Goal: Task Accomplishment & Management: Manage account settings

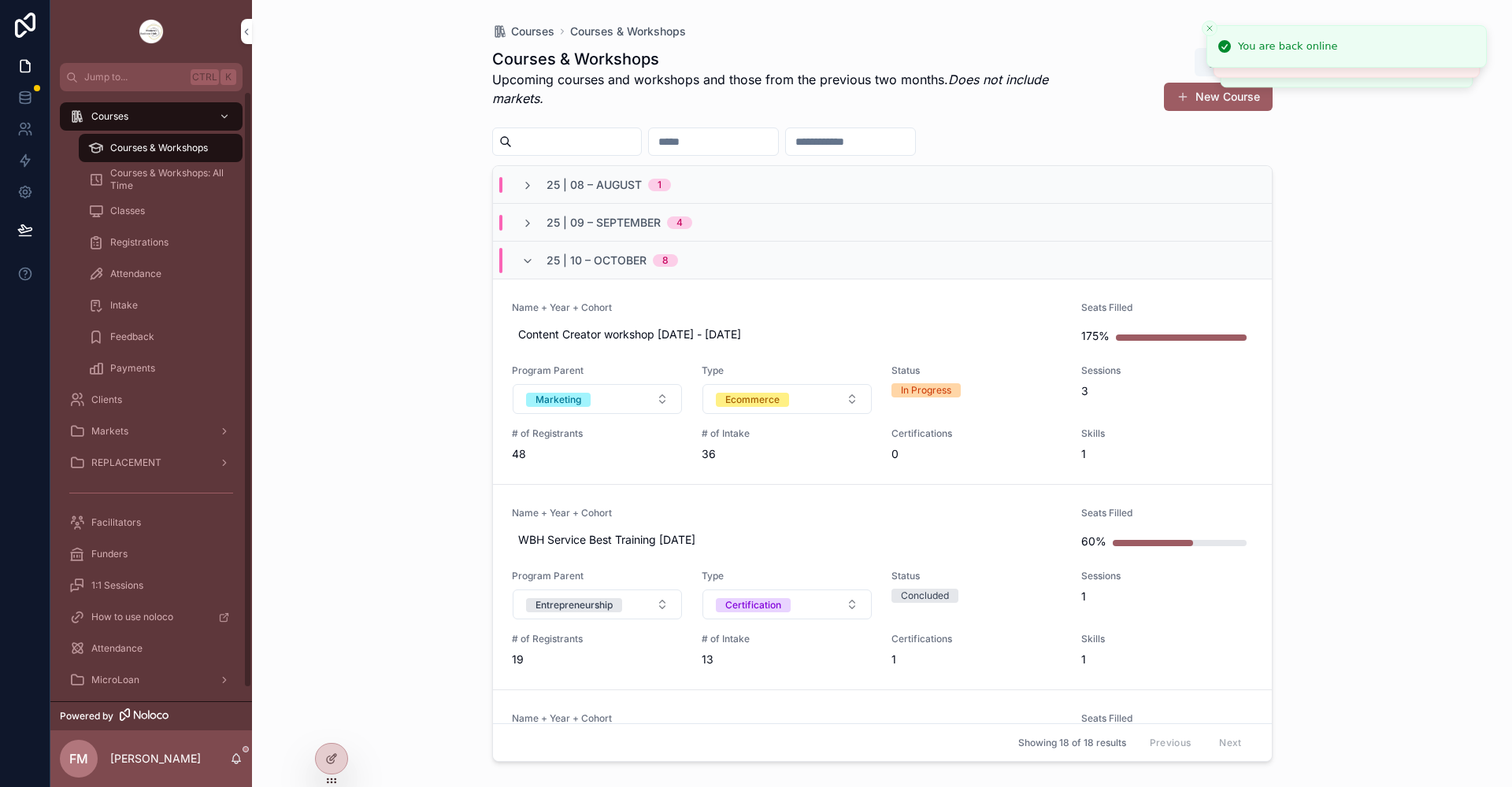
click at [167, 151] on span "Courses & Workshops" at bounding box center [159, 148] width 98 height 12
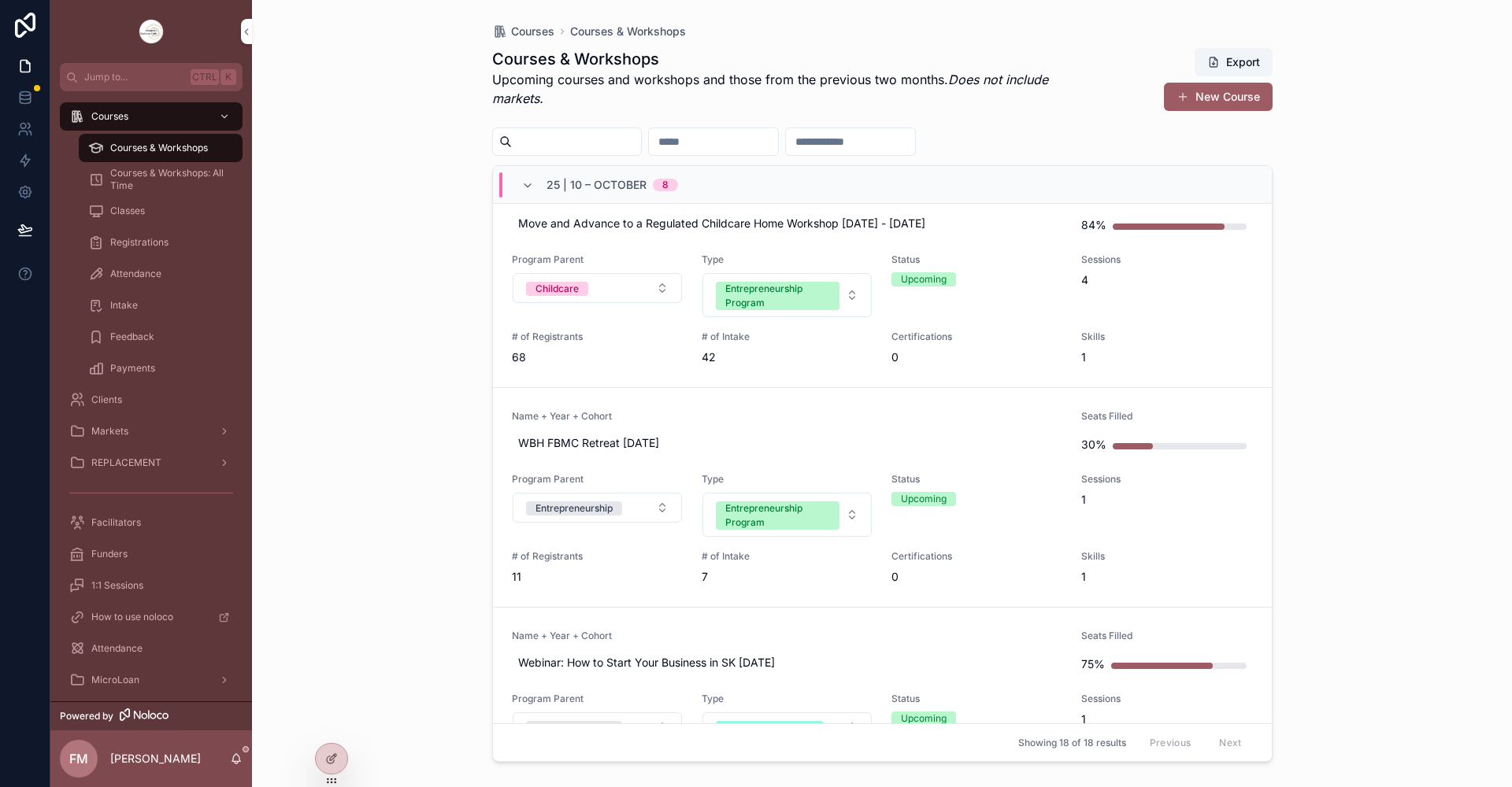
scroll to position [674, 0]
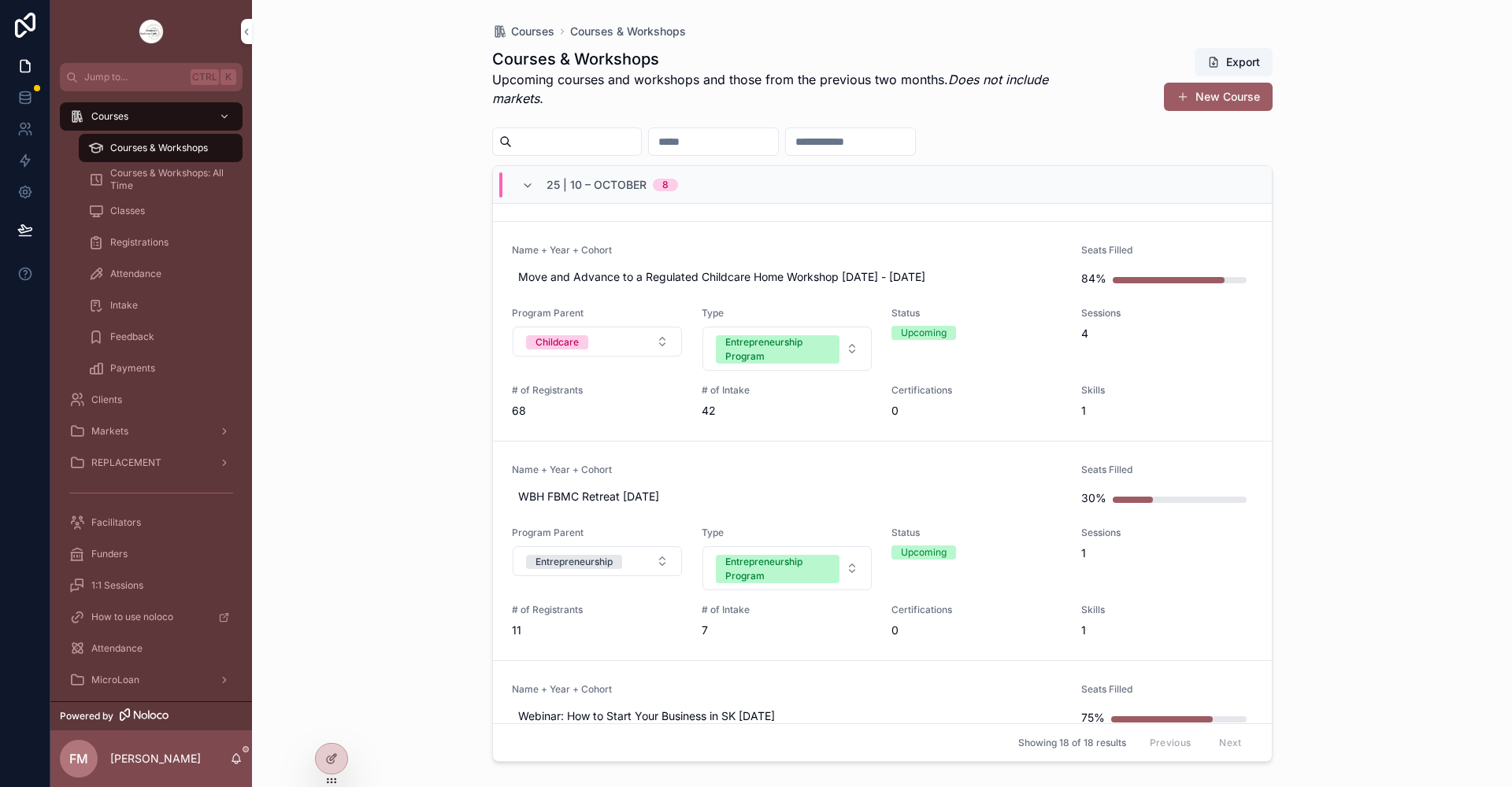
click at [737, 465] on span "Name + Year + Cohort" at bounding box center [787, 469] width 551 height 12
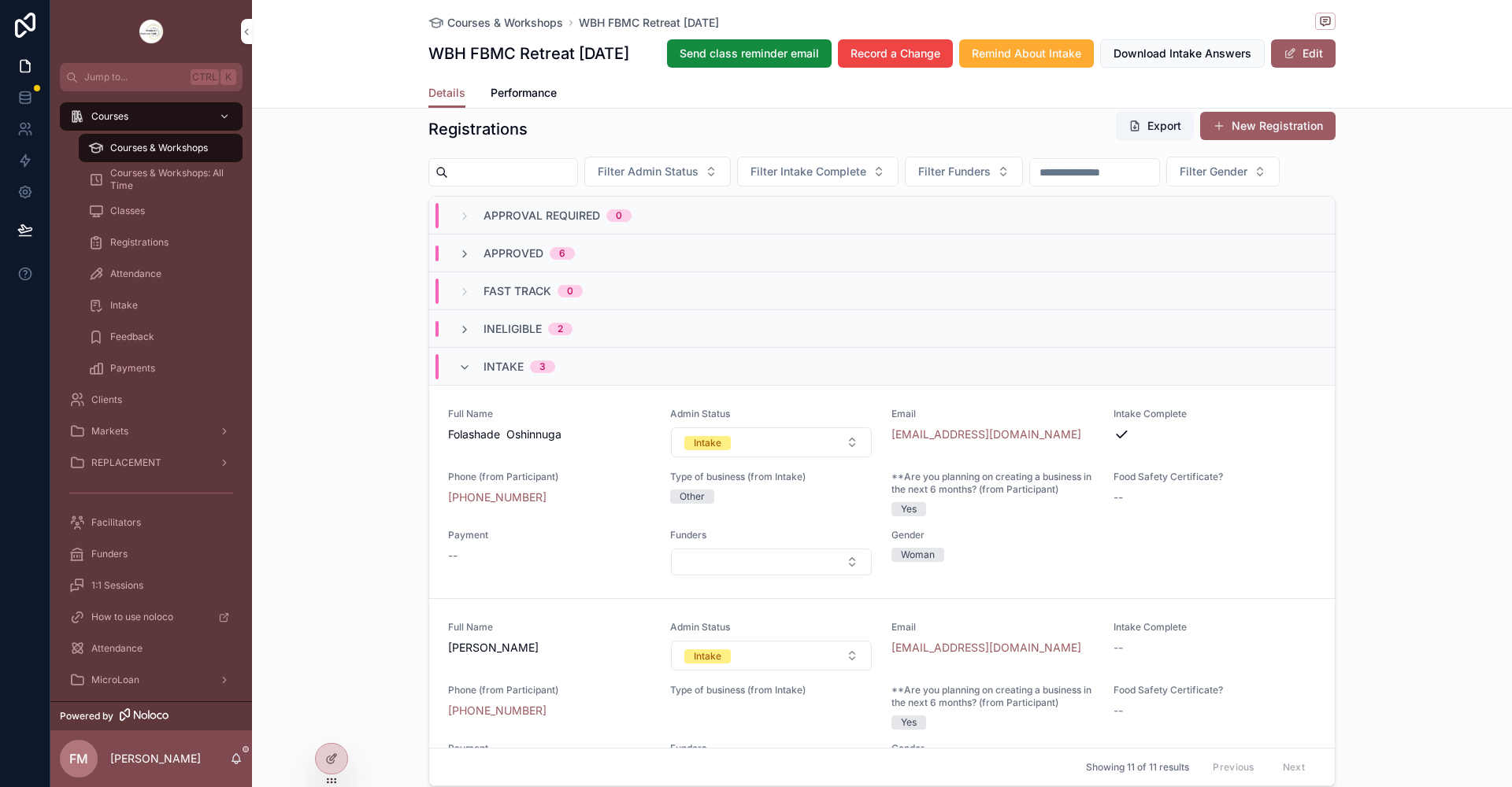
scroll to position [1102, 0]
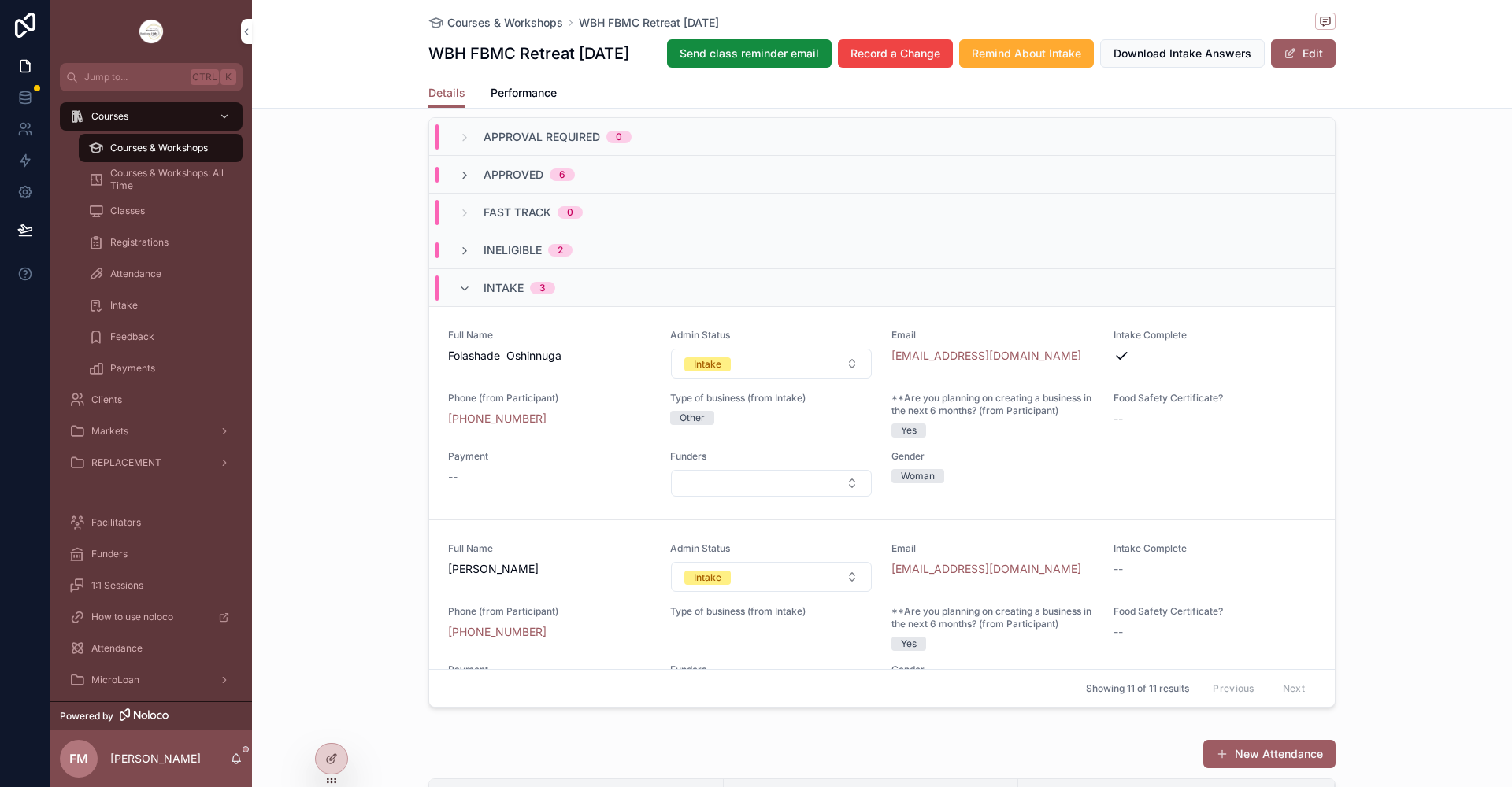
click at [702, 371] on div "Intake" at bounding box center [708, 364] width 28 height 14
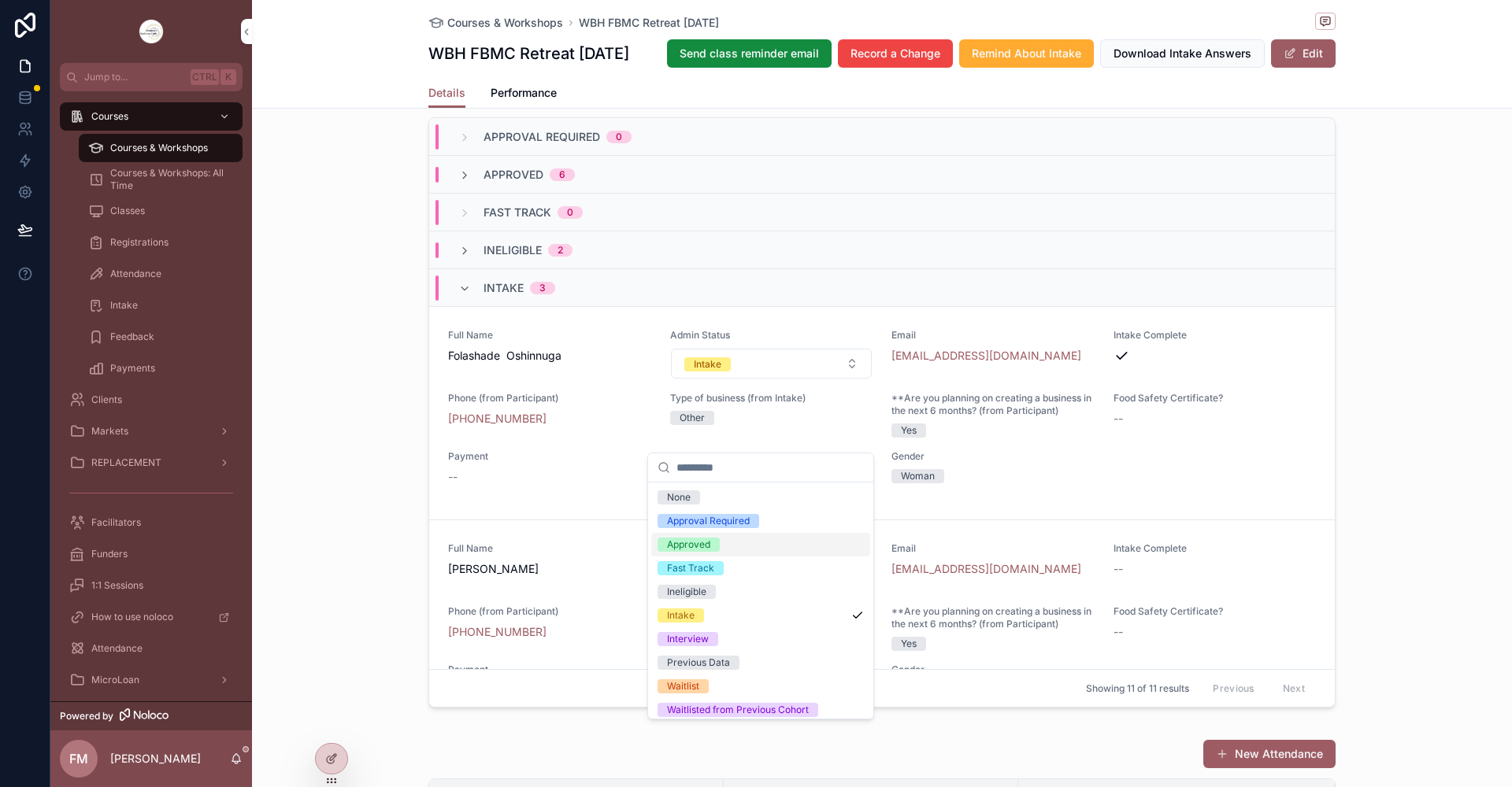
click at [721, 545] on div "Approved" at bounding box center [761, 545] width 219 height 24
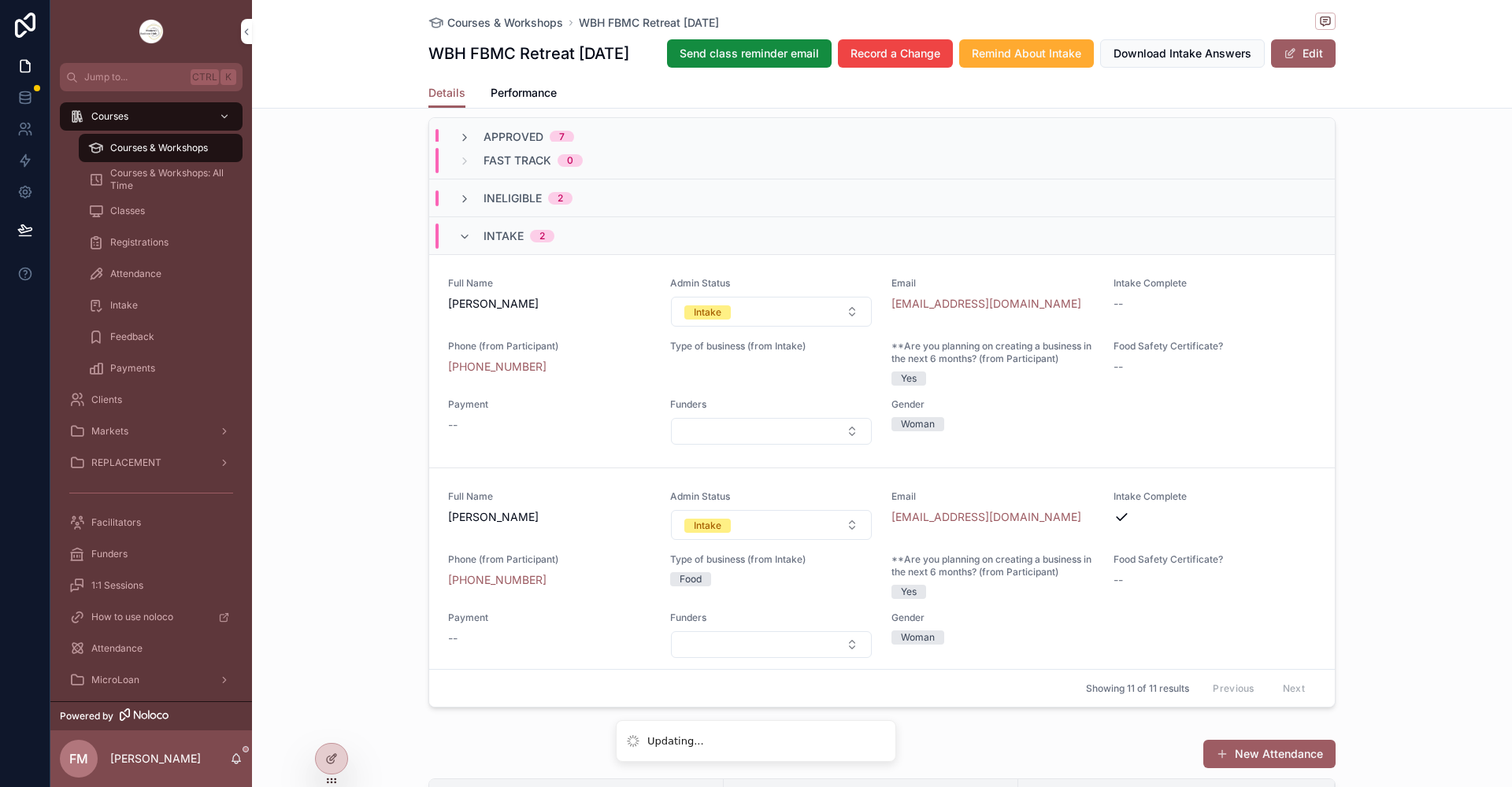
scroll to position [0, 0]
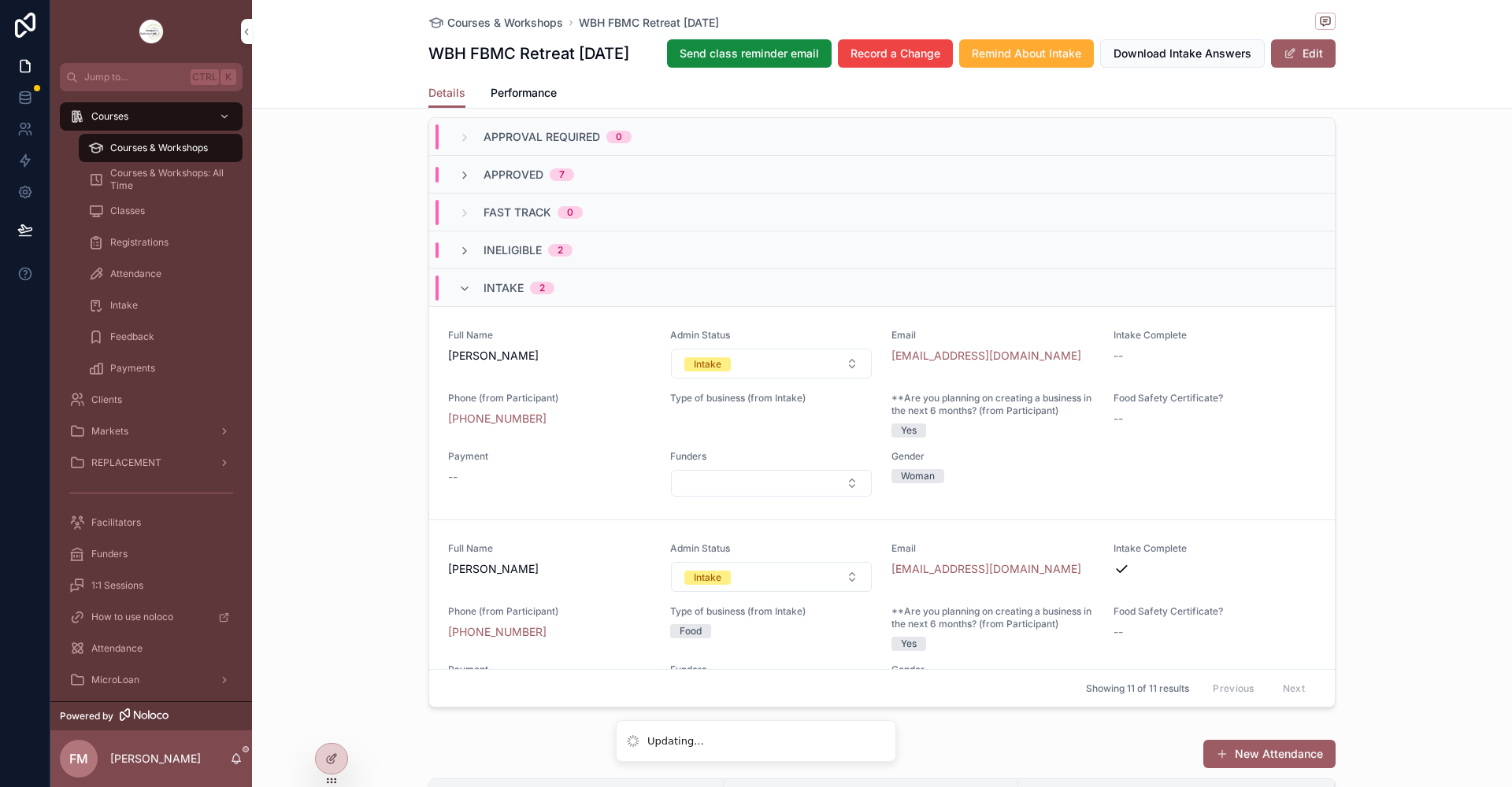
click at [458, 182] on icon "scrollable content" at bounding box center [464, 175] width 12 height 12
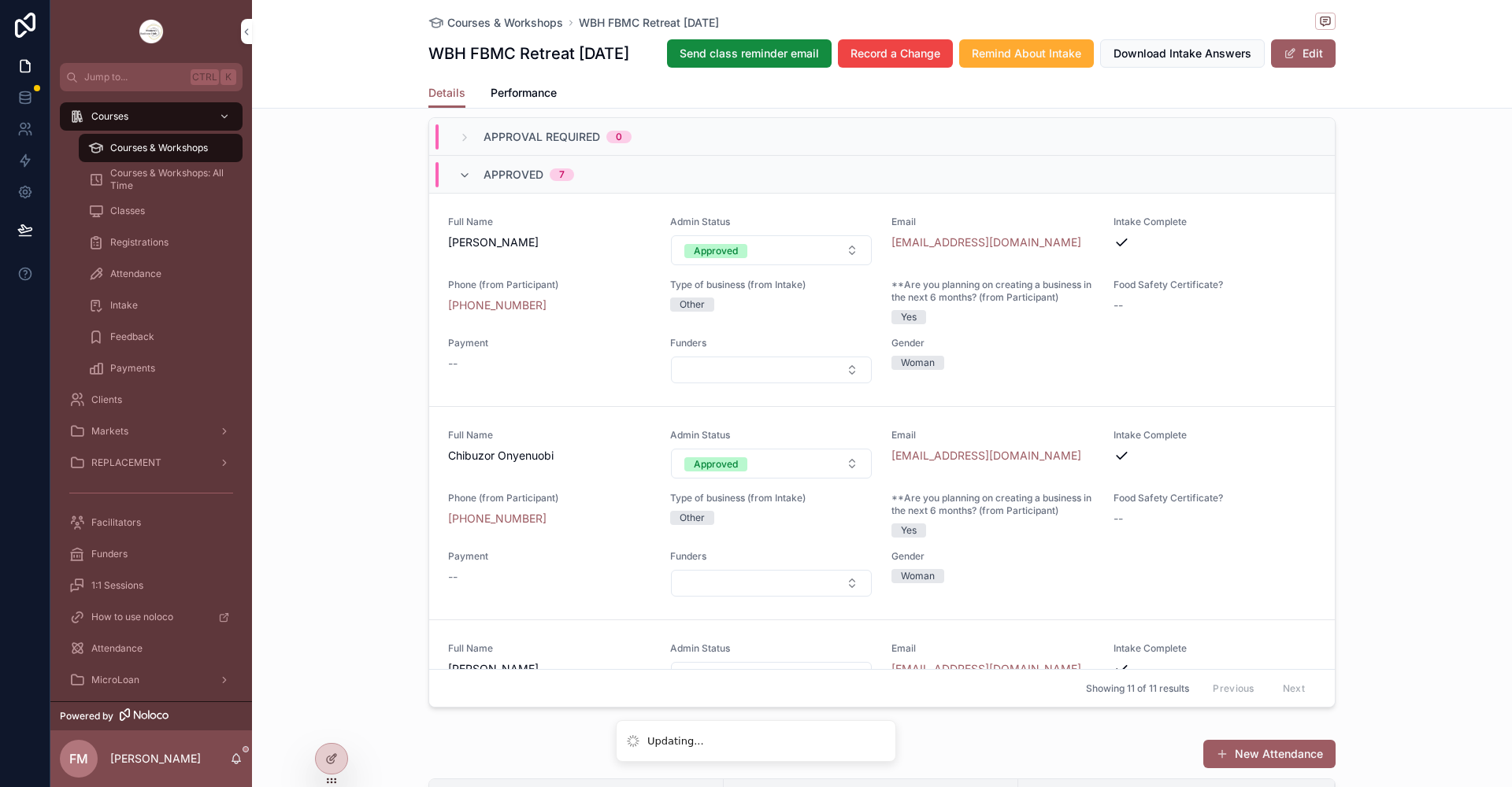
click at [458, 182] on icon "scrollable content" at bounding box center [464, 175] width 12 height 12
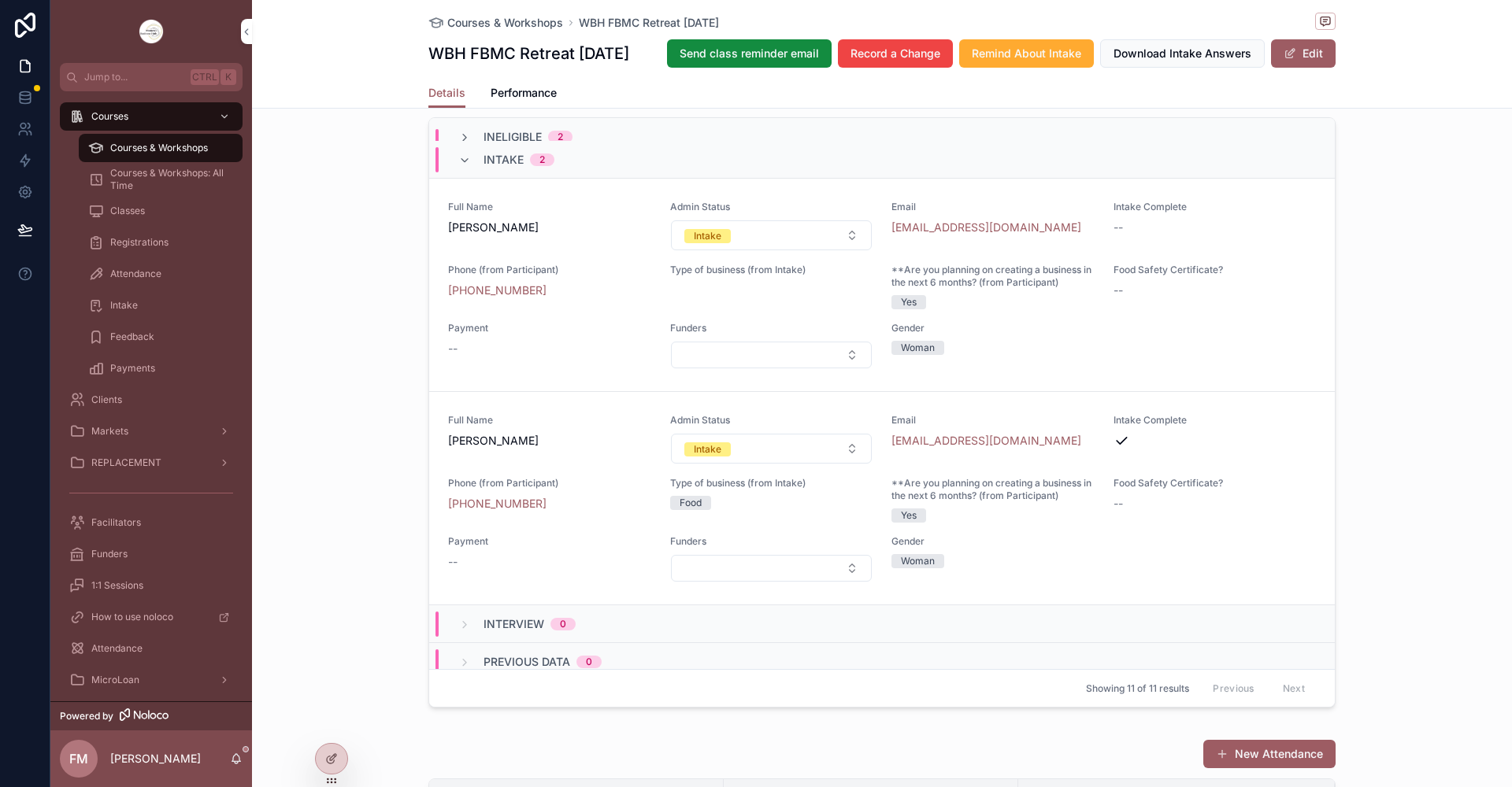
scroll to position [158, 0]
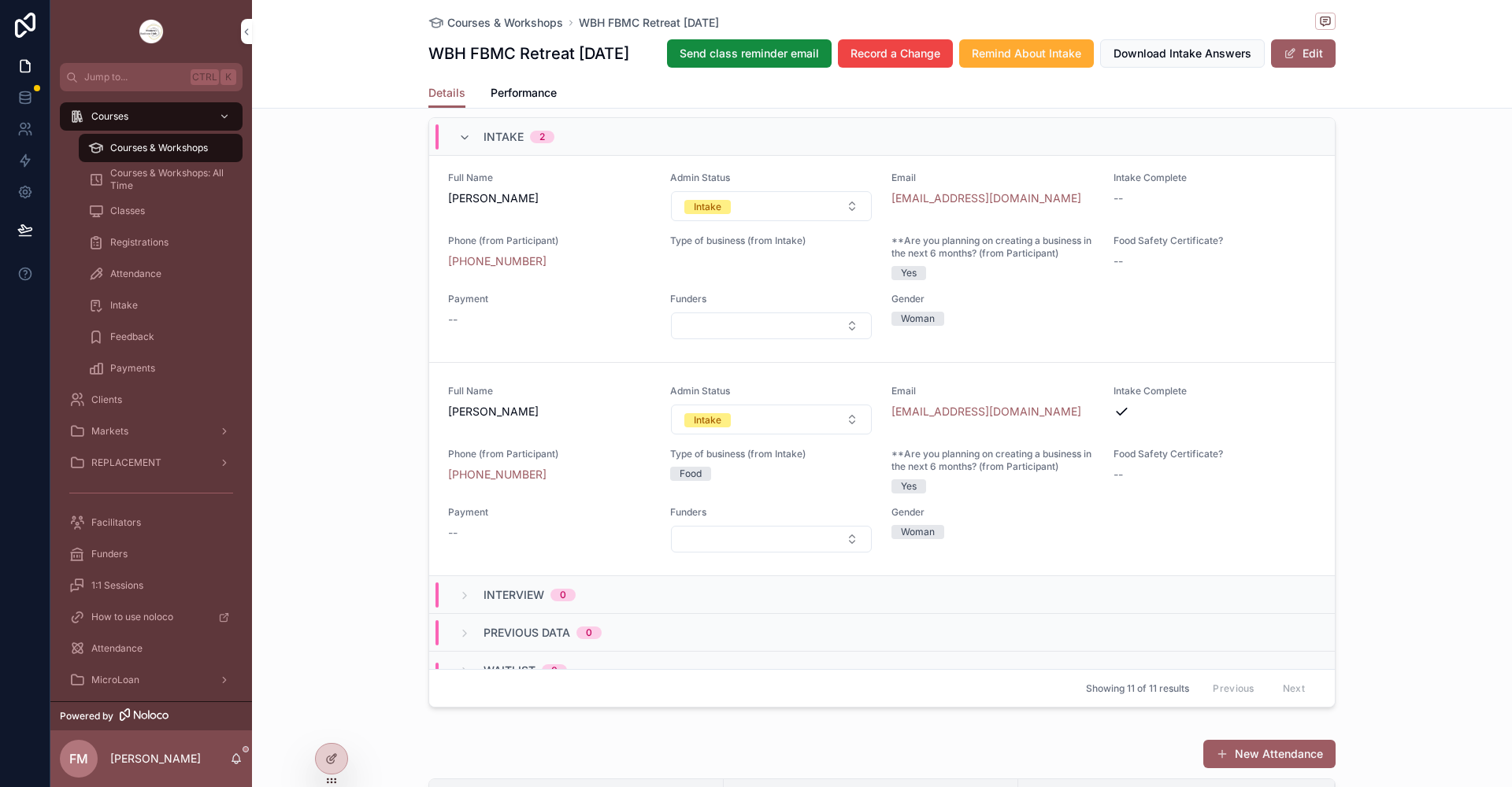
click at [731, 434] on button "Intake" at bounding box center [772, 420] width 202 height 30
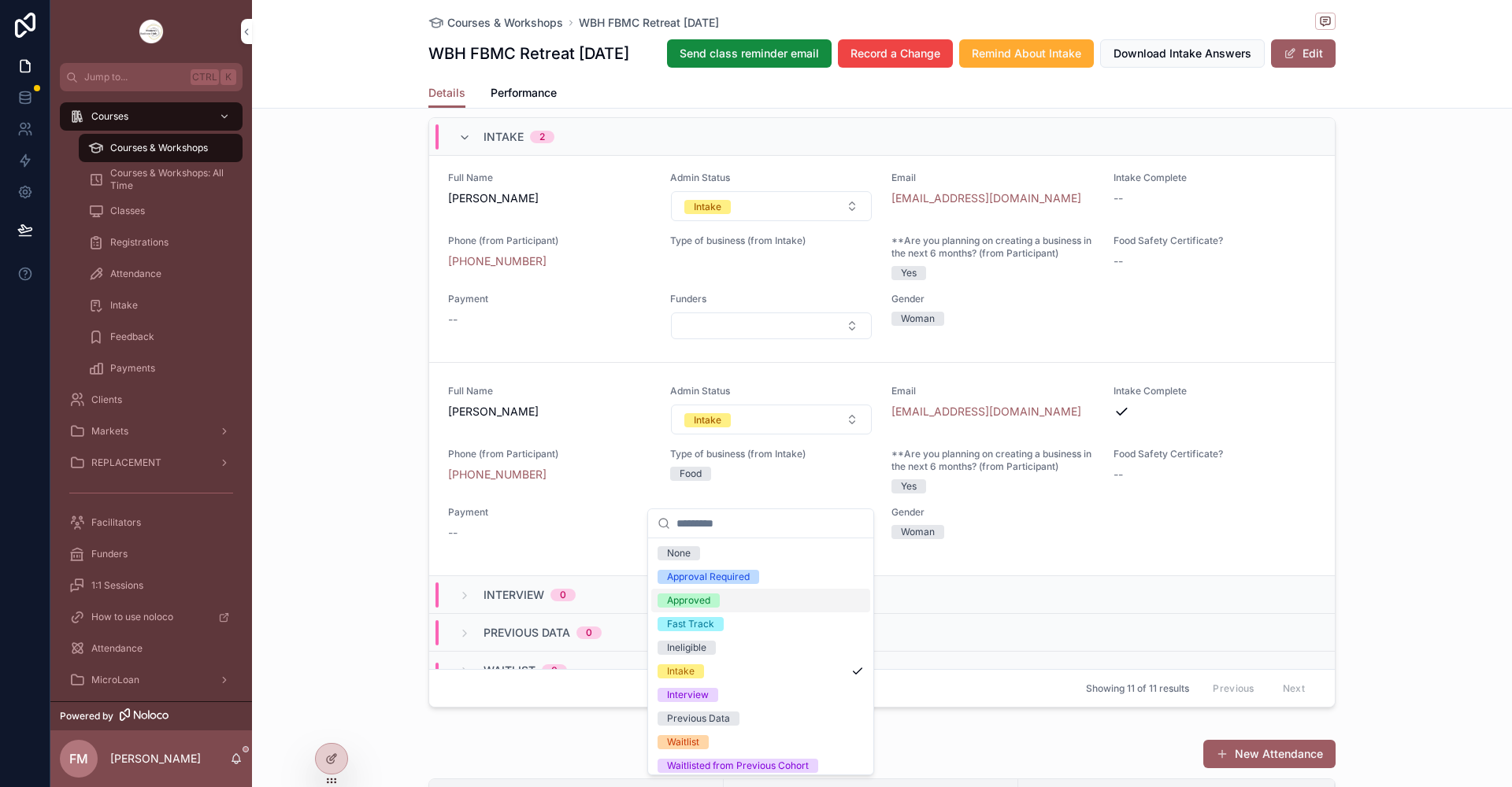
click at [711, 601] on span "Approved" at bounding box center [688, 600] width 62 height 14
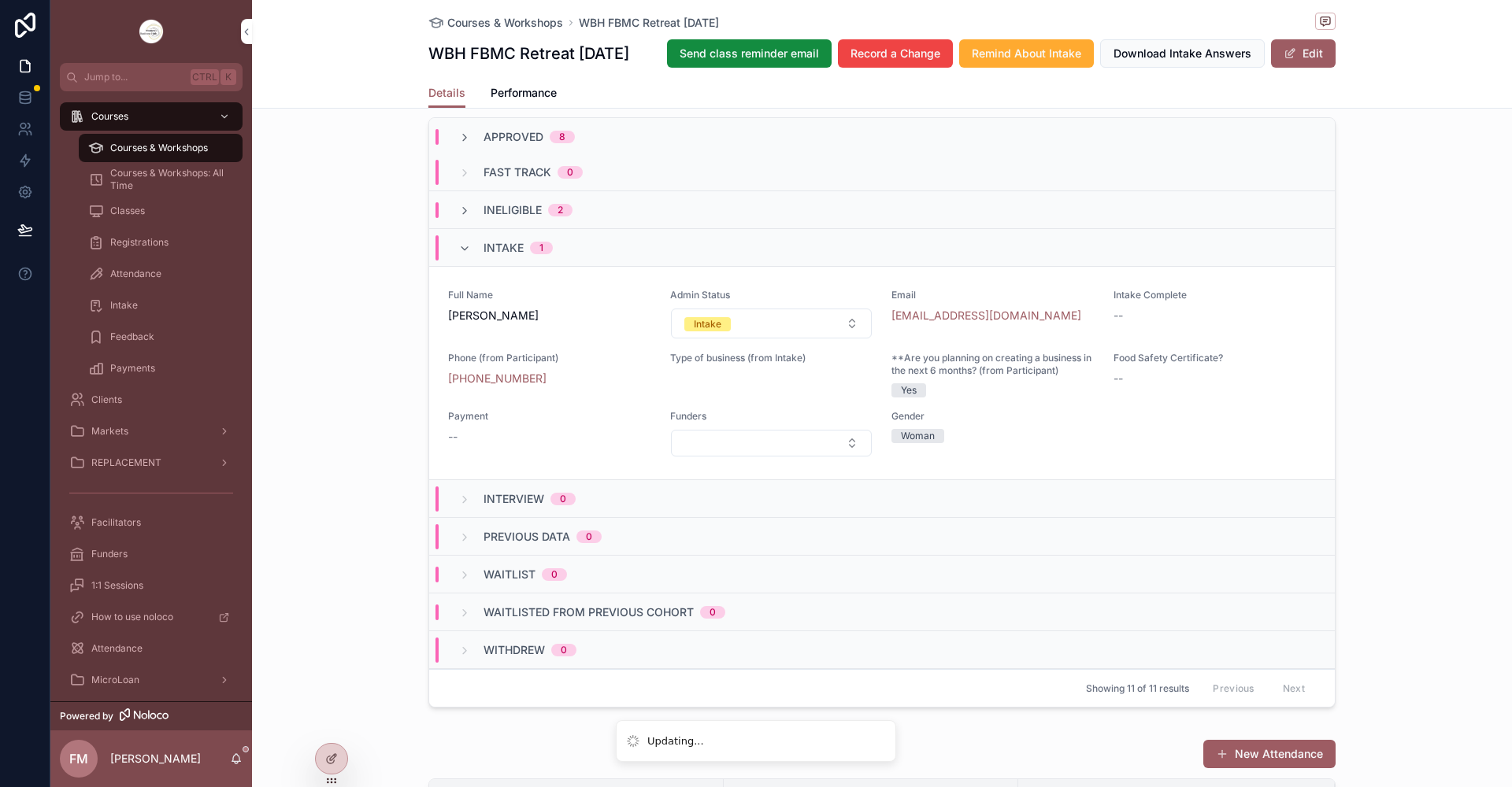
scroll to position [40, 0]
click at [458, 255] on icon "scrollable content" at bounding box center [464, 248] width 12 height 12
